Goal: Task Accomplishment & Management: Manage account settings

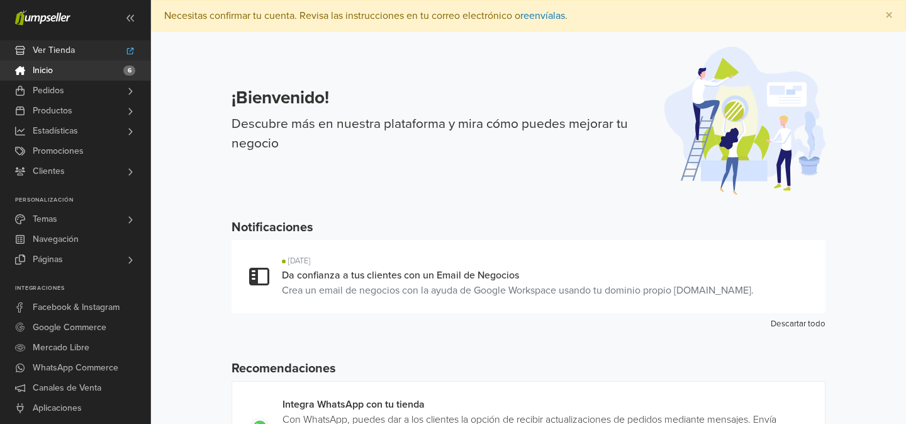
click at [74, 56] on span "Ver Tienda" at bounding box center [54, 50] width 42 height 20
click at [538, 16] on link "reenvíalas" at bounding box center [543, 15] width 45 height 13
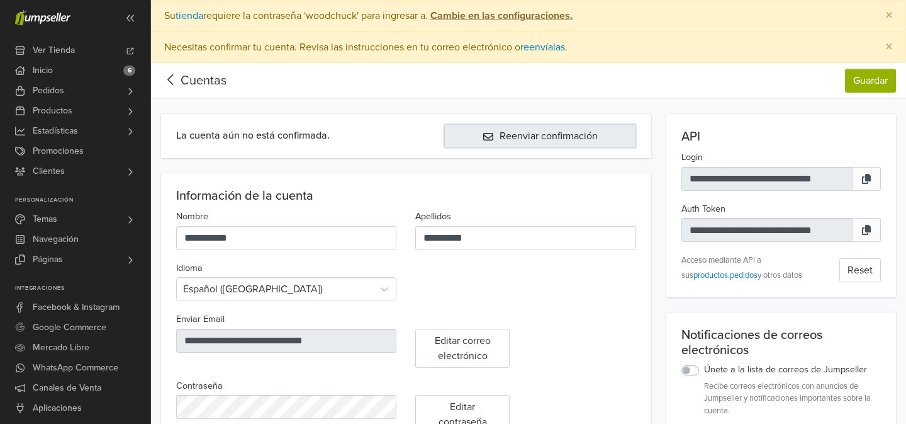
click at [550, 138] on button "Reenviar confirmación" at bounding box center [539, 136] width 191 height 24
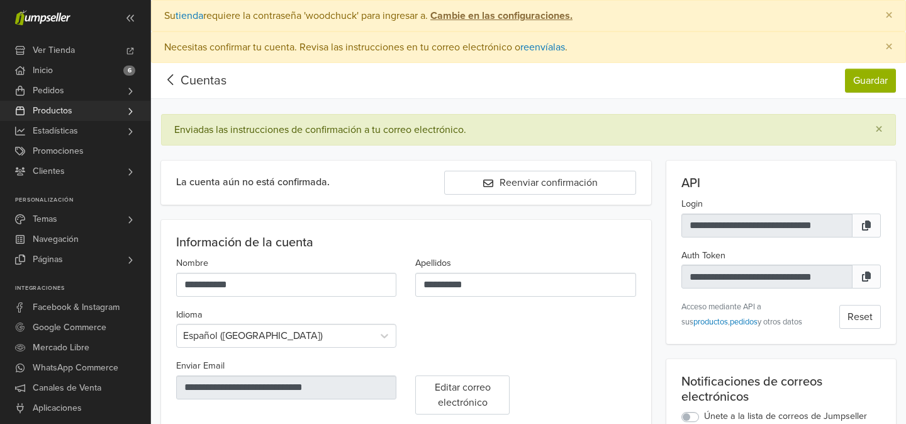
click at [91, 107] on link "Productos" at bounding box center [75, 111] width 150 height 20
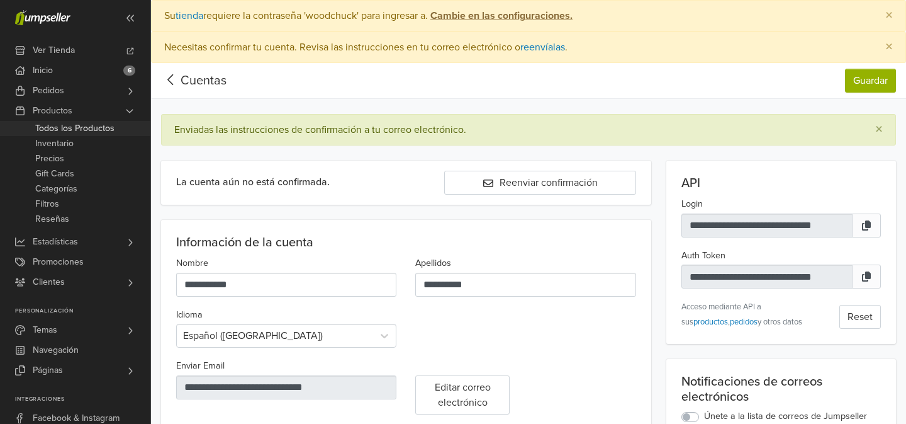
click at [106, 129] on span "Todos los Productos" at bounding box center [74, 128] width 79 height 15
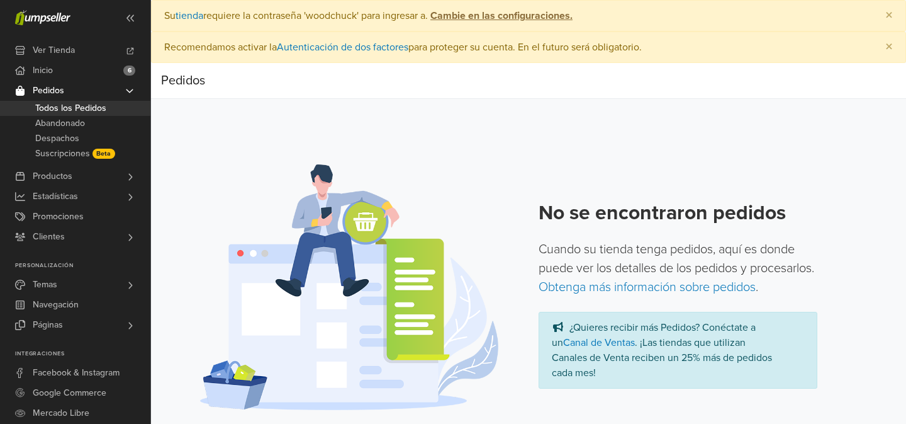
click at [128, 89] on icon at bounding box center [130, 91] width 10 height 10
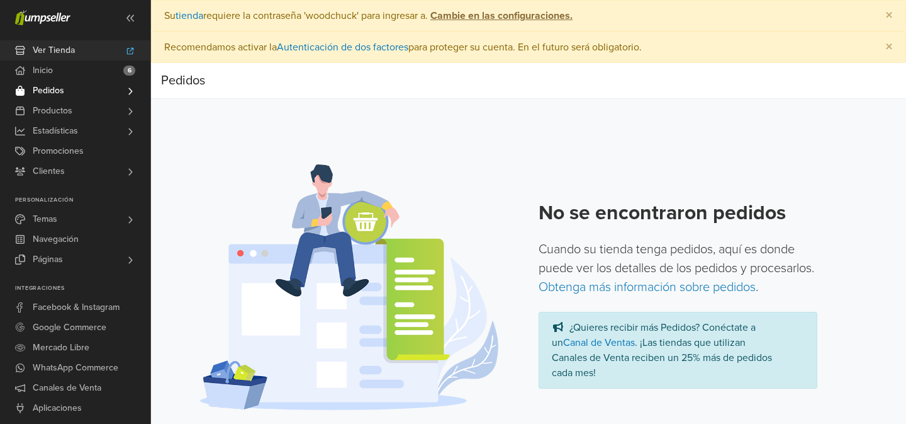
click at [127, 47] on icon at bounding box center [130, 51] width 10 height 8
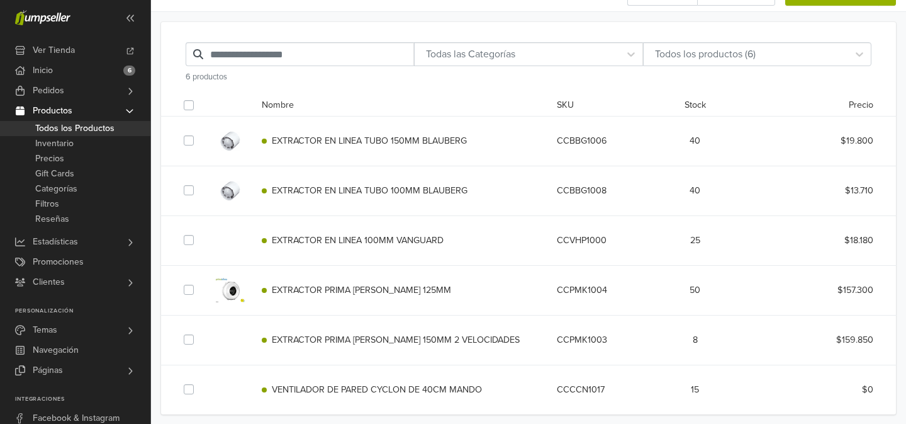
scroll to position [103, 0]
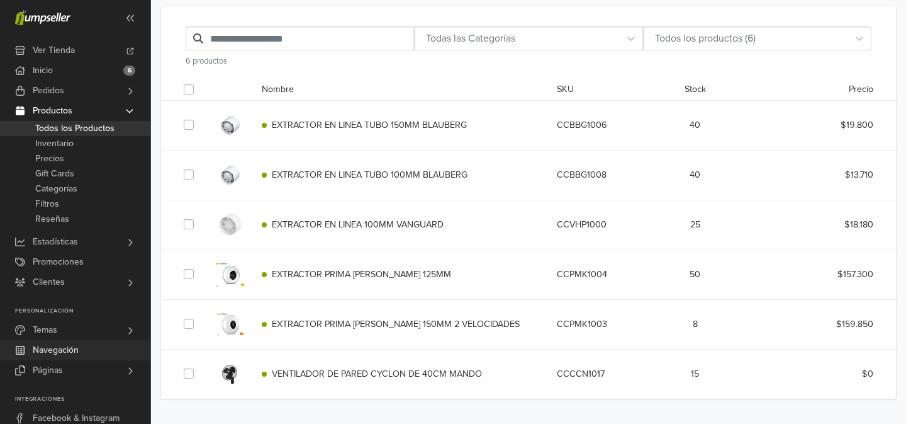
click at [92, 349] on link "Navegación" at bounding box center [75, 350] width 150 height 20
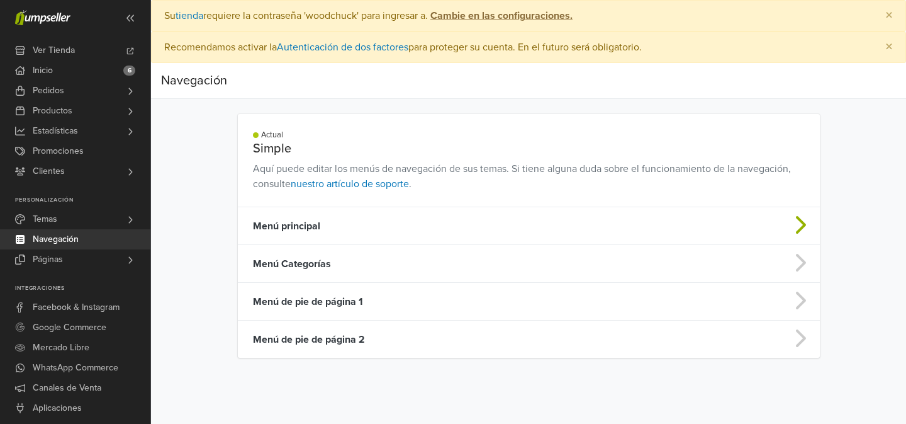
click at [314, 222] on td "Menú principal" at bounding box center [465, 226] width 454 height 38
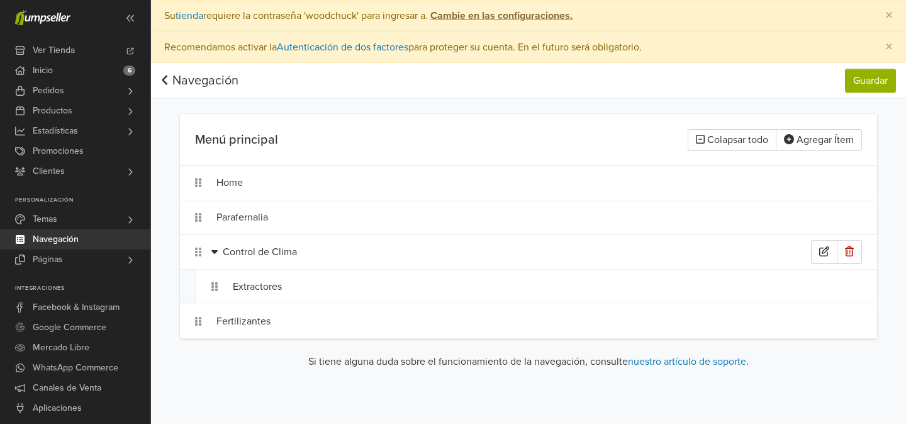
click at [216, 256] on icon at bounding box center [215, 251] width 6 height 10
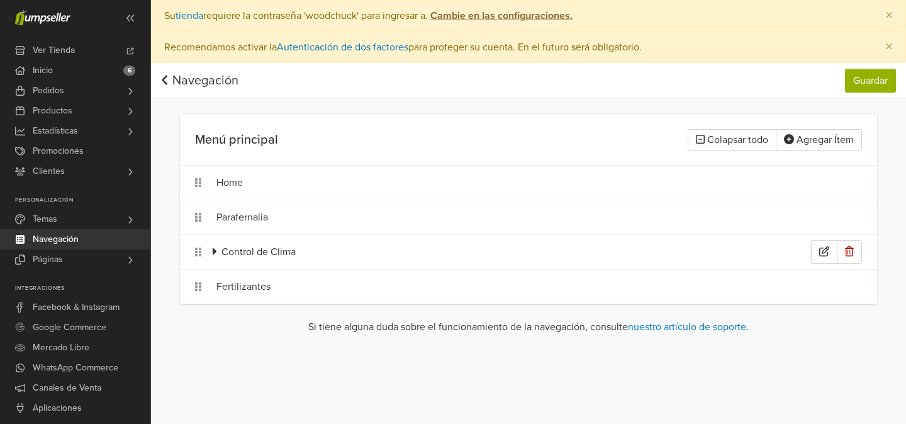
click at [216, 256] on icon at bounding box center [214, 251] width 5 height 10
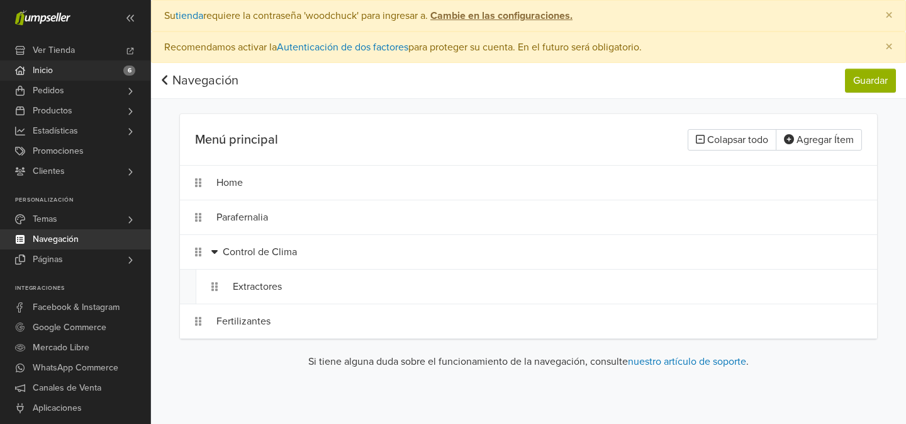
click at [83, 64] on link "Inicio 6" at bounding box center [75, 70] width 150 height 20
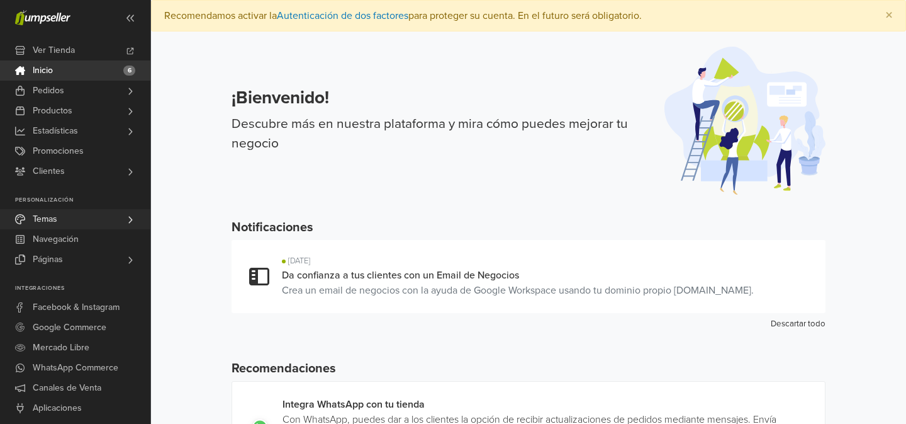
click at [81, 216] on link "Temas" at bounding box center [75, 219] width 150 height 20
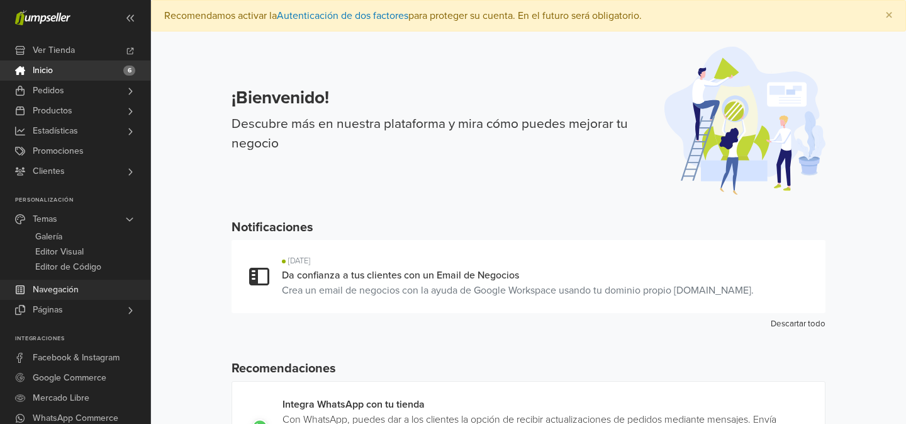
click at [81, 292] on link "Navegación" at bounding box center [75, 289] width 150 height 20
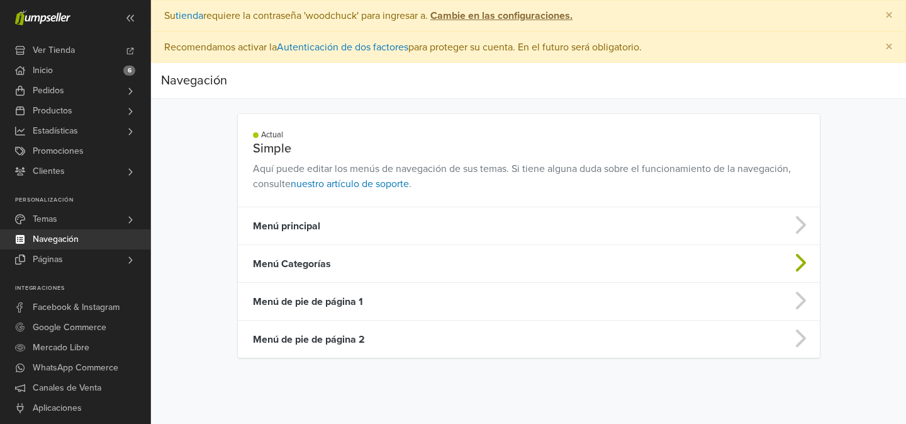
click at [287, 259] on td "Menú Categorías" at bounding box center [465, 264] width 454 height 38
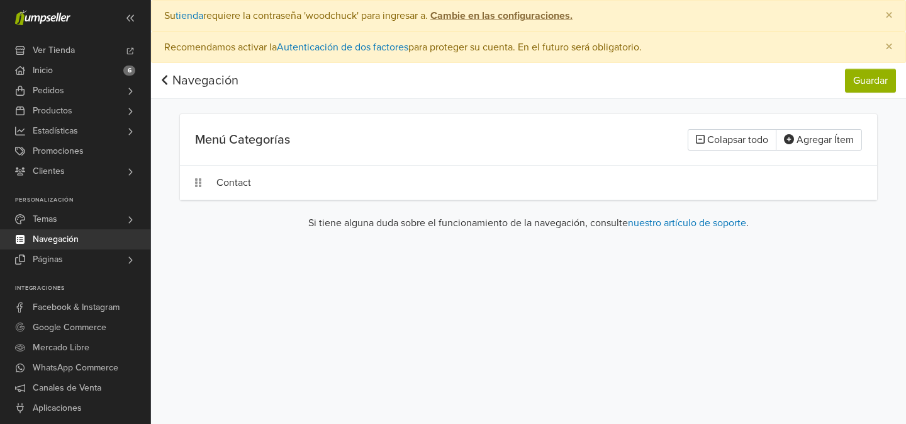
click at [82, 240] on link "Navegación" at bounding box center [75, 239] width 150 height 20
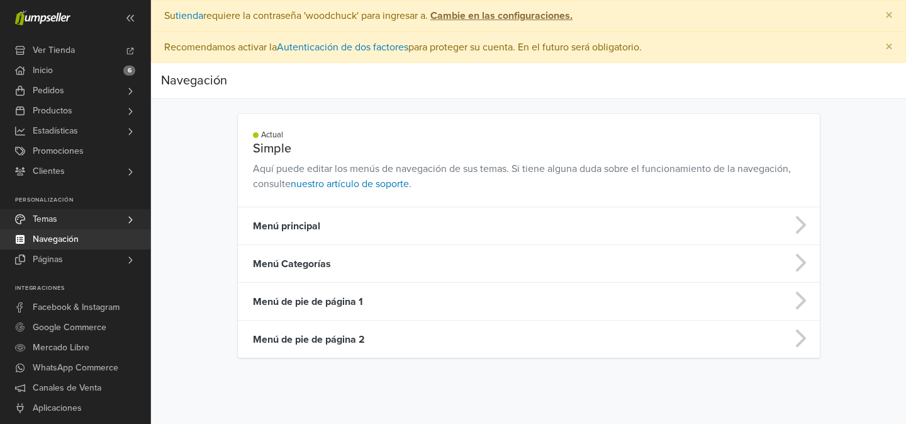
click at [68, 212] on link "Temas" at bounding box center [75, 219] width 150 height 20
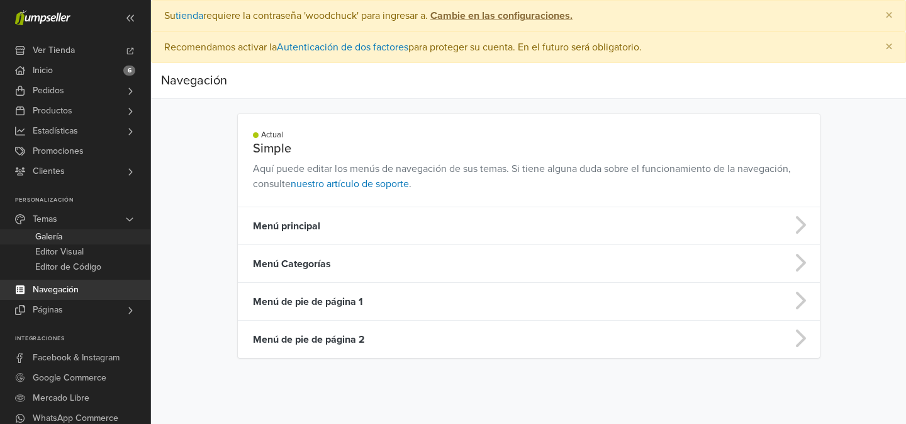
click at [66, 233] on link "Galería" at bounding box center [75, 236] width 150 height 15
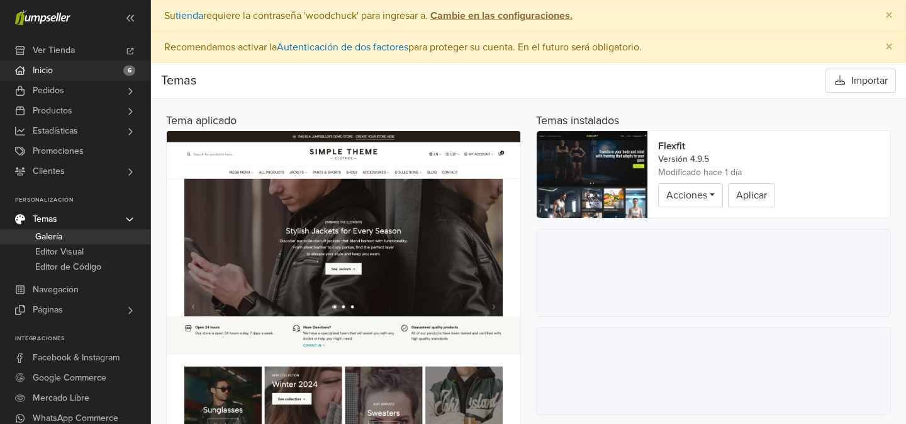
click at [67, 69] on link "Inicio 6" at bounding box center [75, 70] width 150 height 20
